Goal: Navigation & Orientation: Find specific page/section

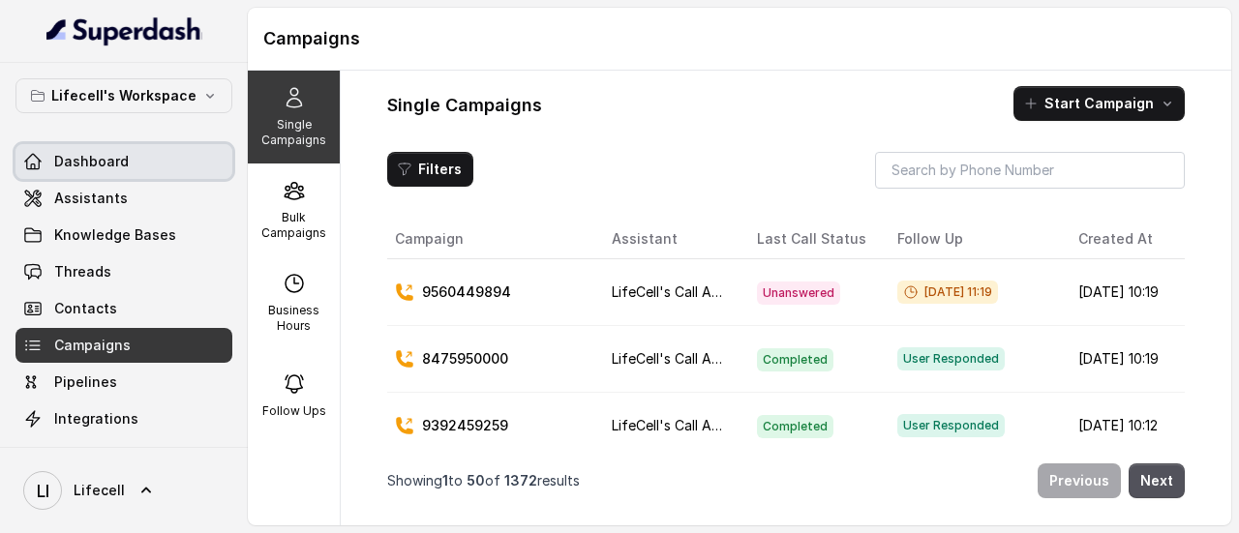
click at [113, 162] on span "Dashboard" at bounding box center [91, 161] width 75 height 19
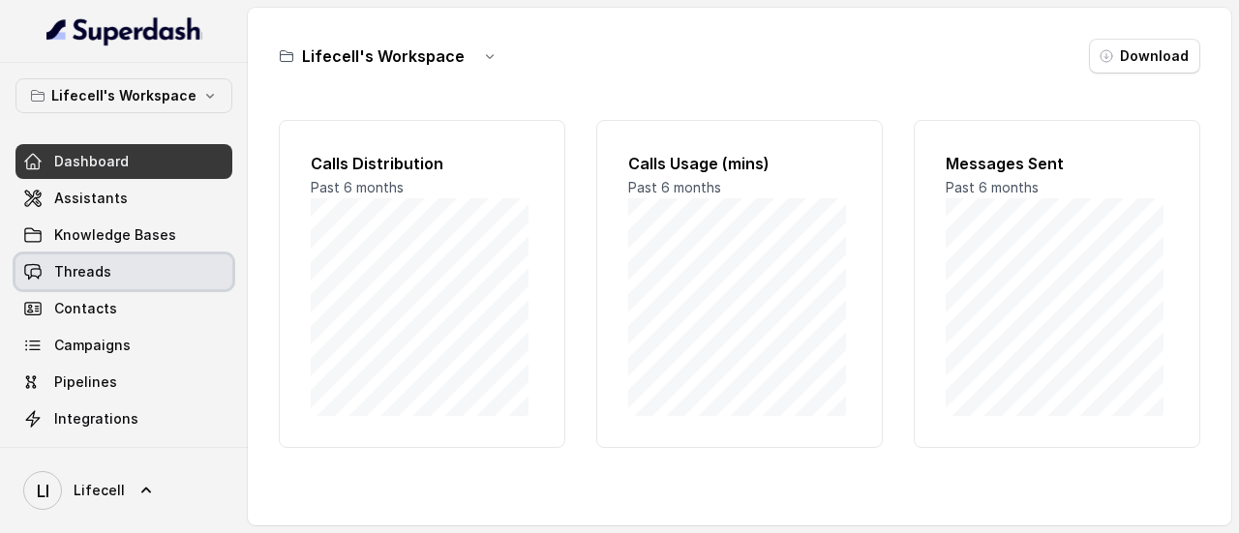
click at [106, 287] on link "Threads" at bounding box center [123, 272] width 217 height 35
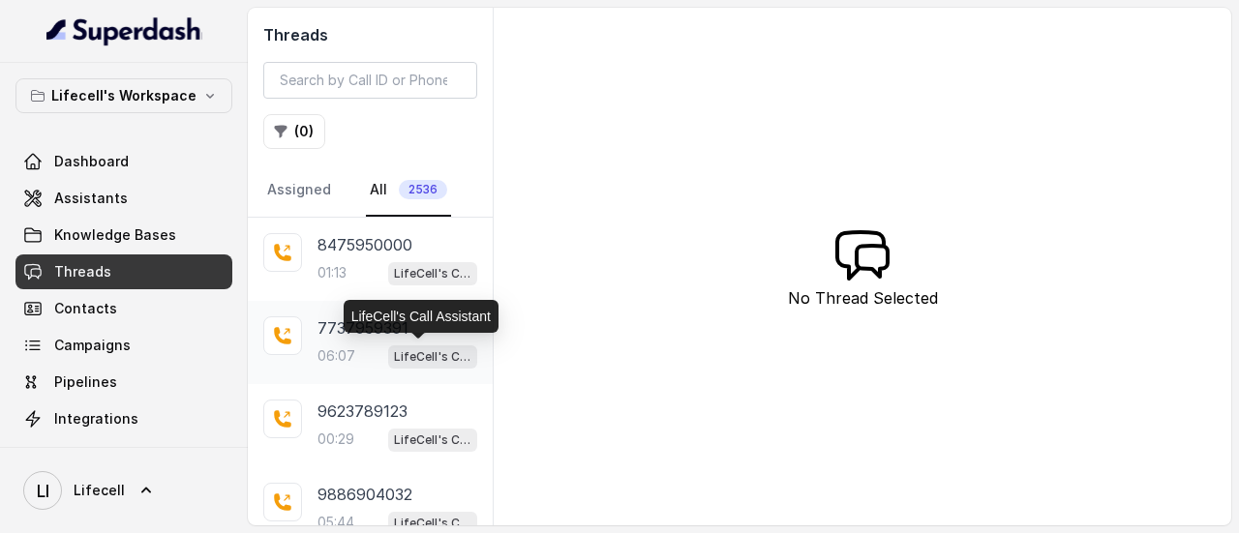
click at [416, 347] on p "LifeCell's Call Assistant" at bounding box center [432, 356] width 77 height 19
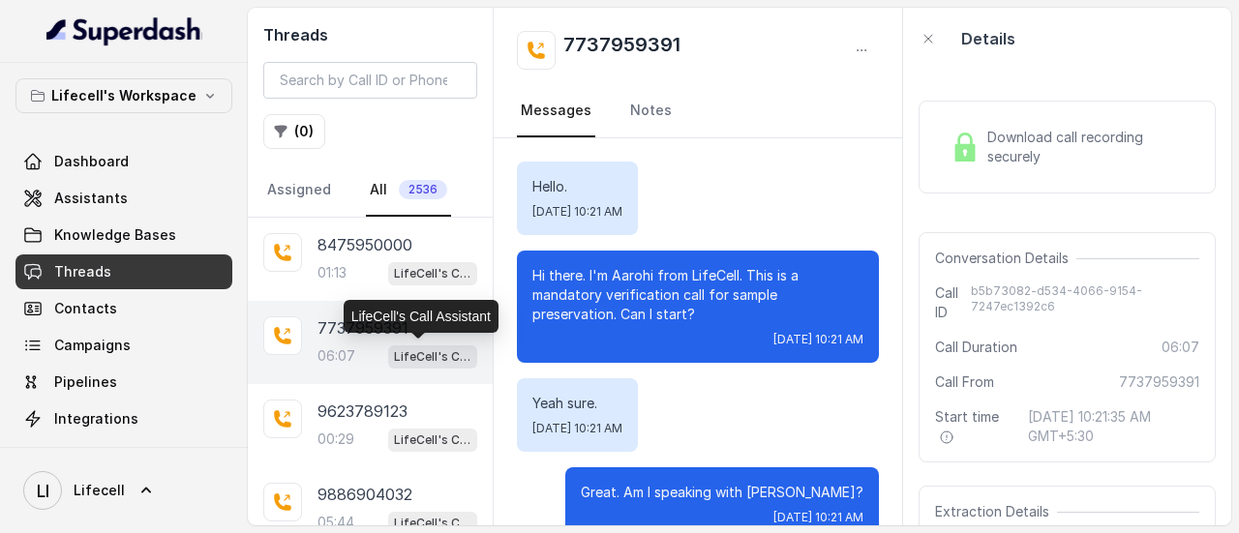
scroll to position [6503, 0]
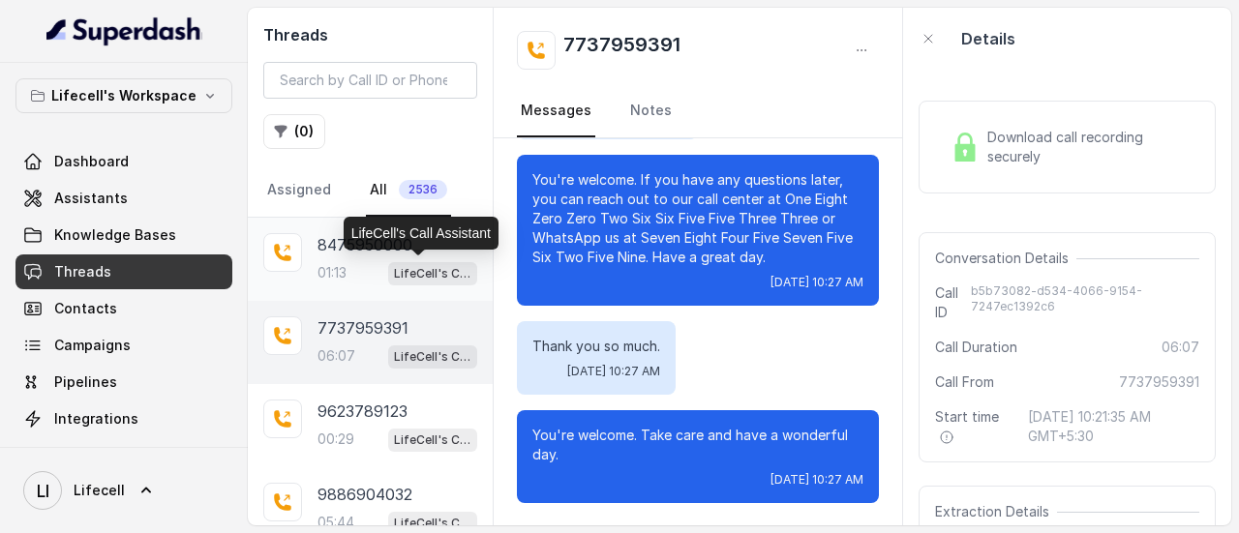
click at [394, 266] on p "LifeCell's Call Assistant" at bounding box center [432, 273] width 77 height 19
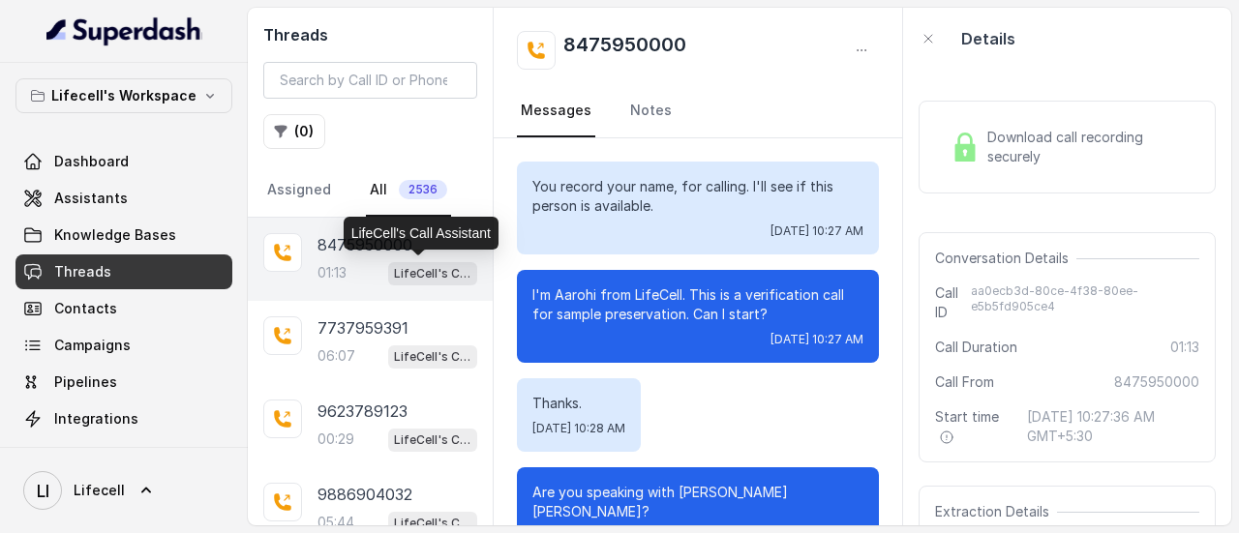
scroll to position [739, 0]
